Goal: Task Accomplishment & Management: Complete application form

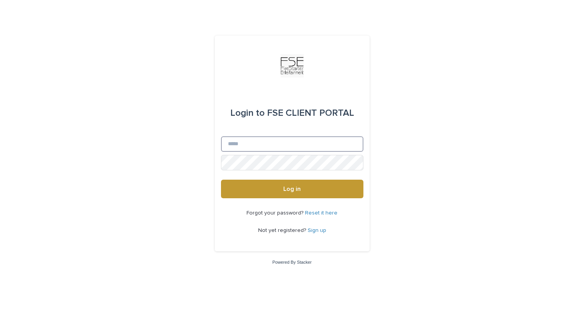
click at [288, 146] on input "Email" at bounding box center [292, 143] width 143 height 15
type input "**********"
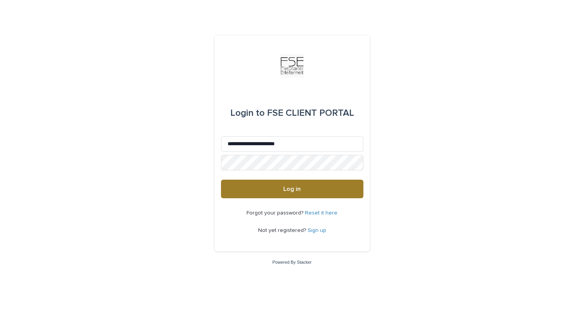
click at [329, 193] on button "Log in" at bounding box center [292, 189] width 143 height 19
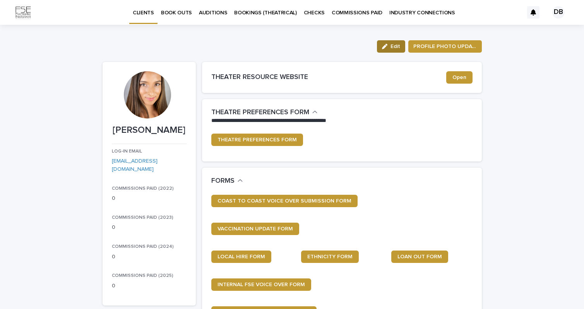
click at [386, 47] on div "button" at bounding box center [386, 46] width 9 height 5
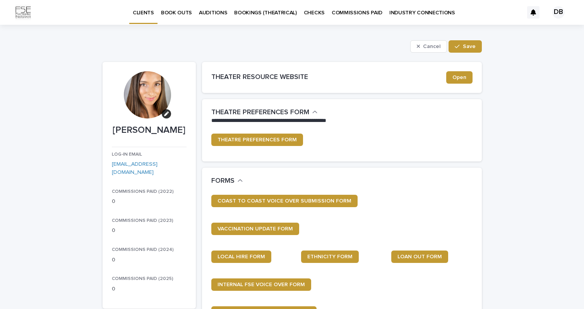
click at [146, 107] on div at bounding box center [147, 94] width 47 height 47
click at [164, 115] on icon "button" at bounding box center [166, 114] width 5 height 5
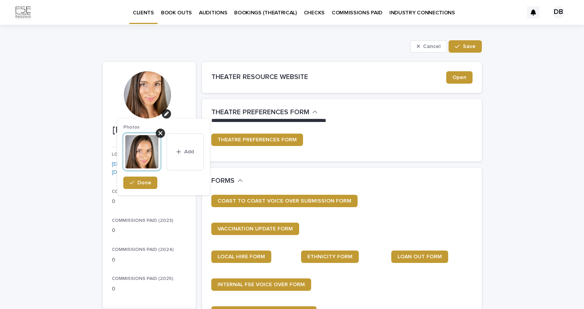
click at [146, 148] on img at bounding box center [142, 151] width 37 height 37
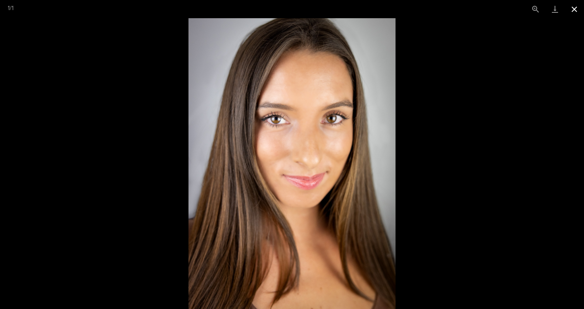
click at [575, 2] on button "Close gallery" at bounding box center [574, 9] width 19 height 18
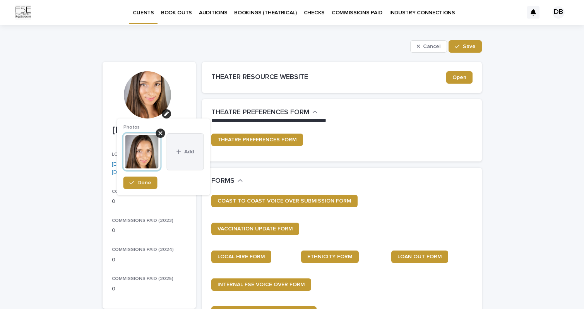
click at [184, 156] on button "Add" at bounding box center [185, 151] width 37 height 37
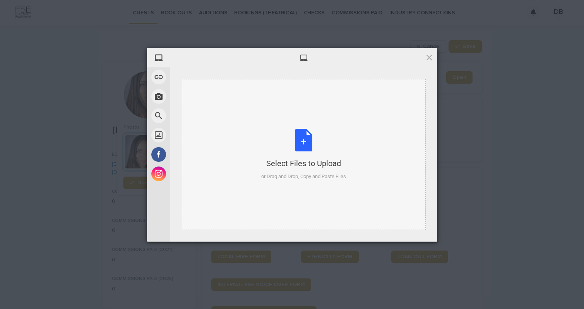
click at [314, 157] on div "Select Files to Upload or Drag and Drop, Copy and Paste Files" at bounding box center [303, 155] width 85 height 52
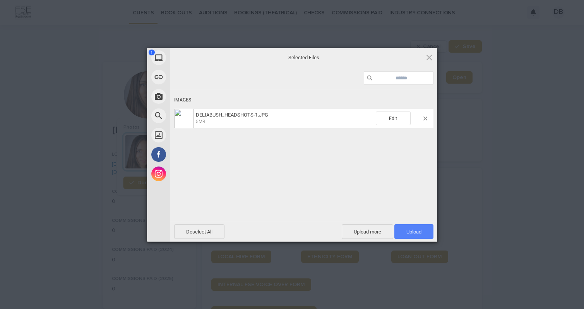
click at [426, 233] on span "Upload 1" at bounding box center [414, 231] width 39 height 15
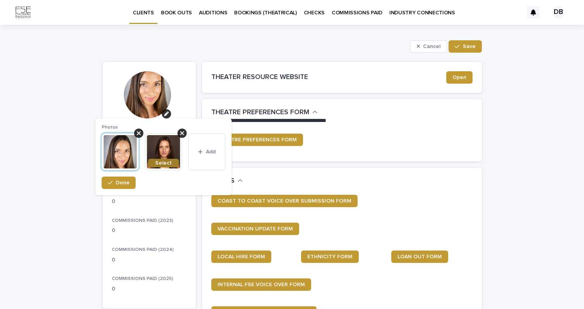
click at [165, 162] on span "Select" at bounding box center [163, 162] width 17 height 5
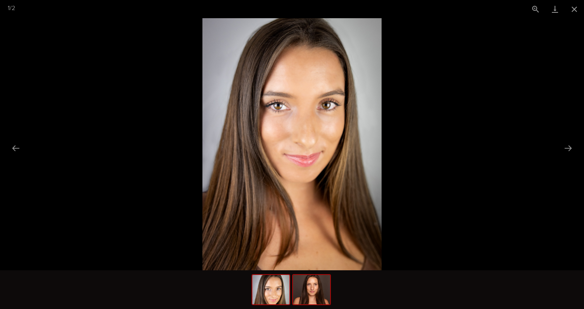
click at [334, 291] on div at bounding box center [292, 289] width 584 height 39
click at [302, 285] on img at bounding box center [311, 289] width 37 height 29
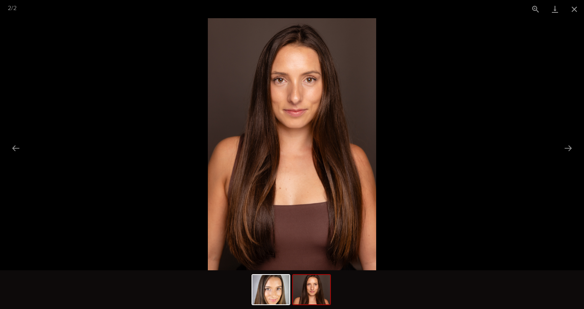
click at [468, 159] on picture at bounding box center [292, 144] width 584 height 252
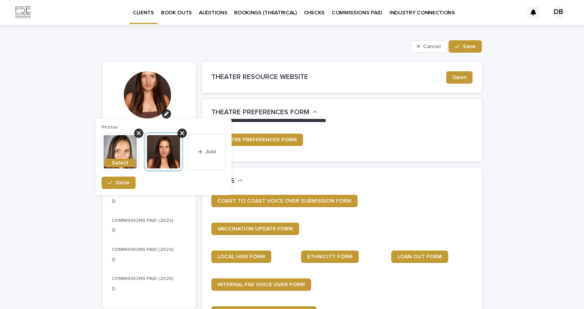
click at [184, 82] on section "[PERSON_NAME] LOG-IN EMAIL [EMAIL_ADDRESS][DOMAIN_NAME] COMMISSIONS PAID (2022)…" at bounding box center [149, 185] width 93 height 247
click at [141, 102] on div at bounding box center [147, 94] width 47 height 47
click at [163, 153] on img at bounding box center [163, 151] width 37 height 37
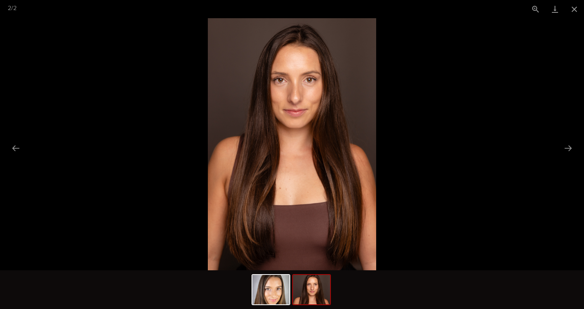
click at [294, 87] on img at bounding box center [292, 144] width 168 height 252
drag, startPoint x: 572, startPoint y: 8, endPoint x: 566, endPoint y: 12, distance: 7.6
click at [572, 8] on button "Close gallery" at bounding box center [574, 9] width 19 height 18
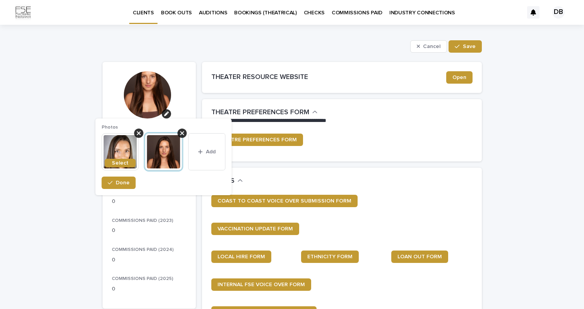
drag, startPoint x: 418, startPoint y: 166, endPoint x: 404, endPoint y: 163, distance: 13.4
click at [418, 166] on div "**********" at bounding box center [342, 133] width 280 height 69
click at [120, 182] on span "Done" at bounding box center [123, 182] width 14 height 5
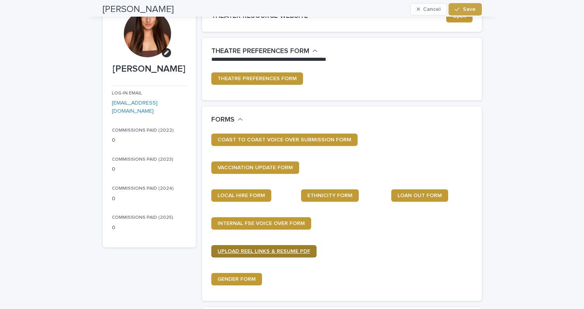
scroll to position [63, 0]
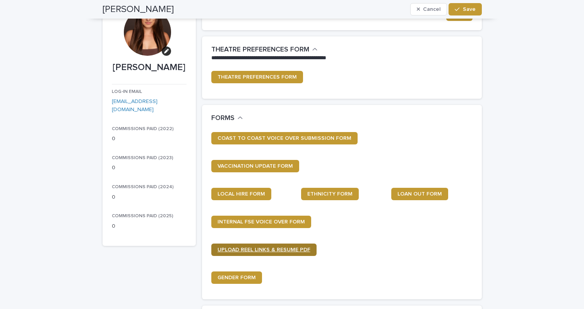
click at [268, 251] on span "UPLOAD REEL LINKS & RESUME PDF" at bounding box center [264, 249] width 93 height 5
